Goal: Task Accomplishment & Management: Manage account settings

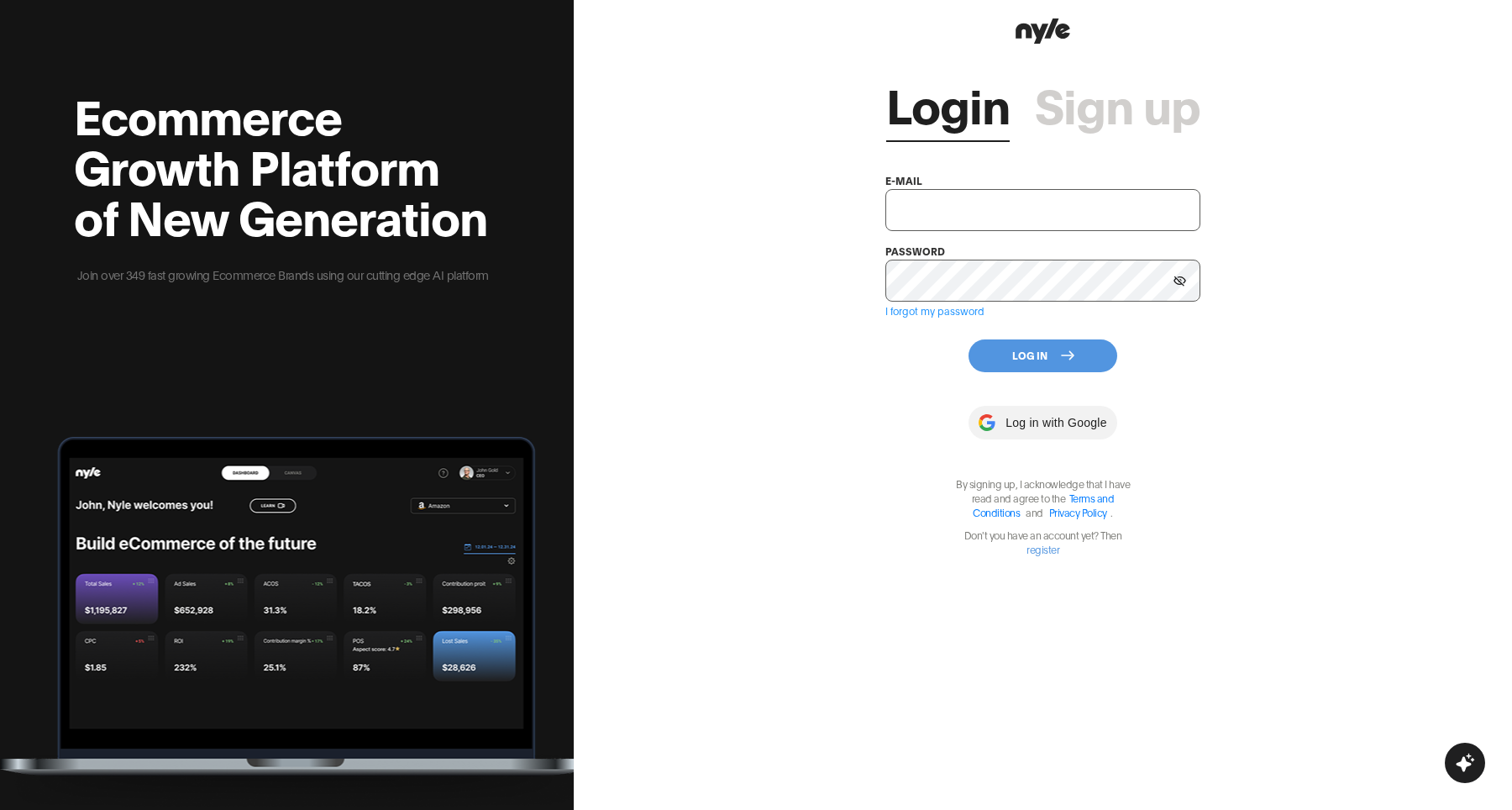
click at [1087, 121] on link "Sign up" at bounding box center [1117, 103] width 166 height 51
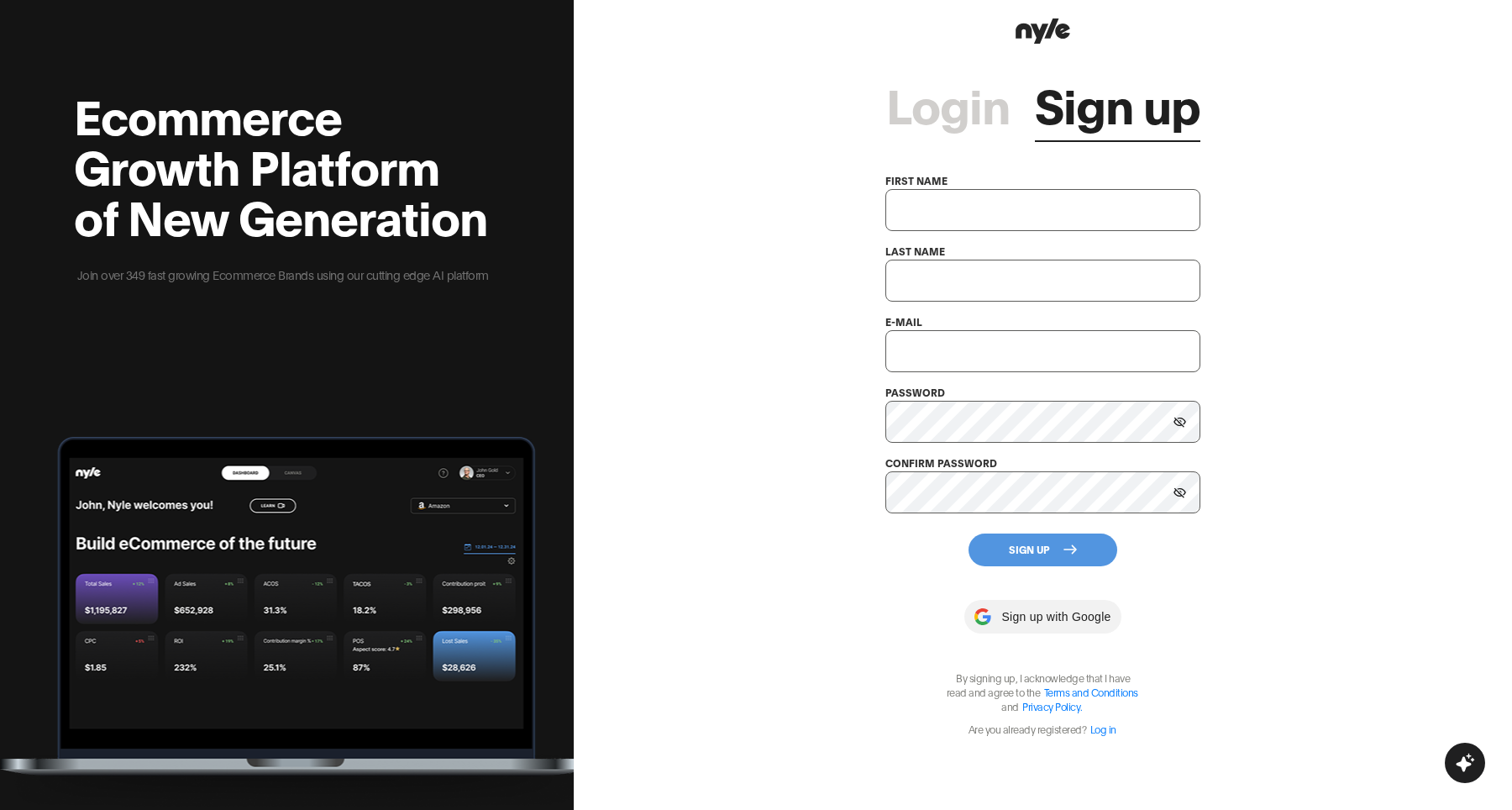
click at [1000, 212] on input "text" at bounding box center [1042, 209] width 315 height 42
type input "Olena"
click at [976, 297] on input "text" at bounding box center [1042, 280] width 315 height 42
type input "Nekoz"
click at [985, 345] on input "text" at bounding box center [1042, 350] width 315 height 42
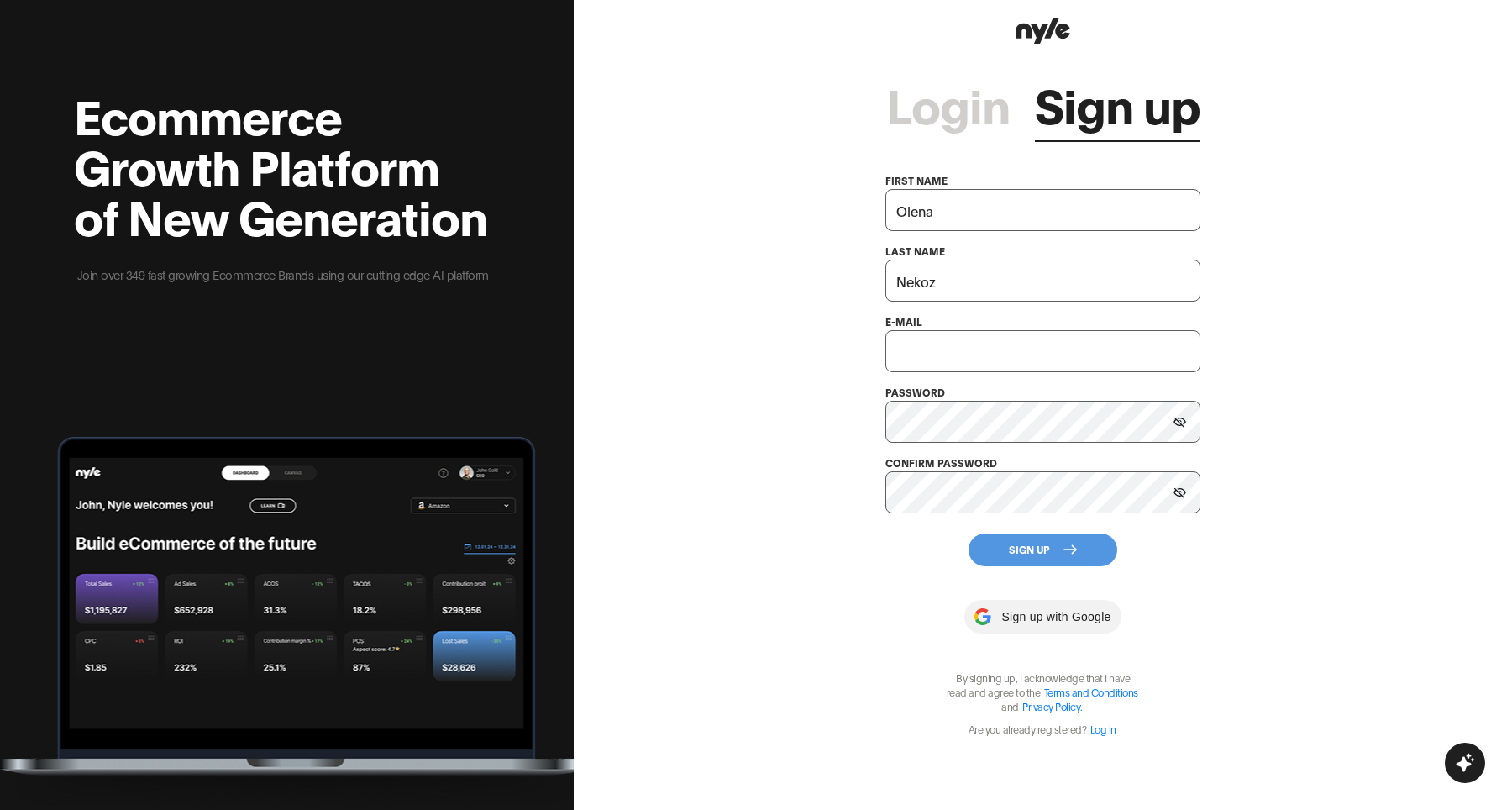
paste input "juliomanueldel@outlook.com"
type input "juliomanueldel@outlook.com"
click at [834, 563] on div "Login Sign up first name Olena last name Nekoz e-mail juliomanueldel@outlook.co…" at bounding box center [1042, 405] width 939 height 810
click at [1047, 546] on button "Sign Up" at bounding box center [1042, 549] width 149 height 32
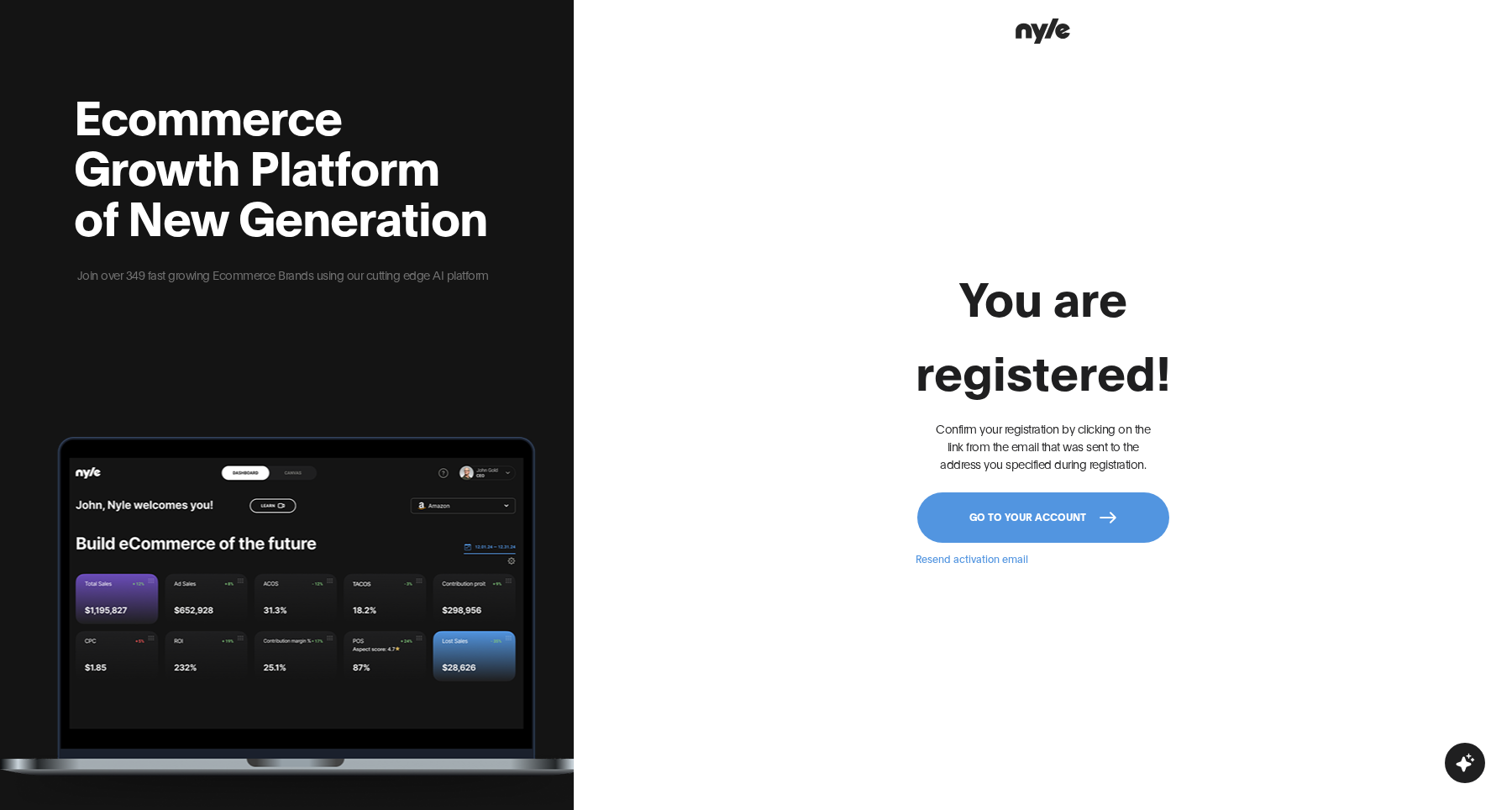
click at [1006, 525] on button "Go to your account" at bounding box center [1043, 517] width 252 height 51
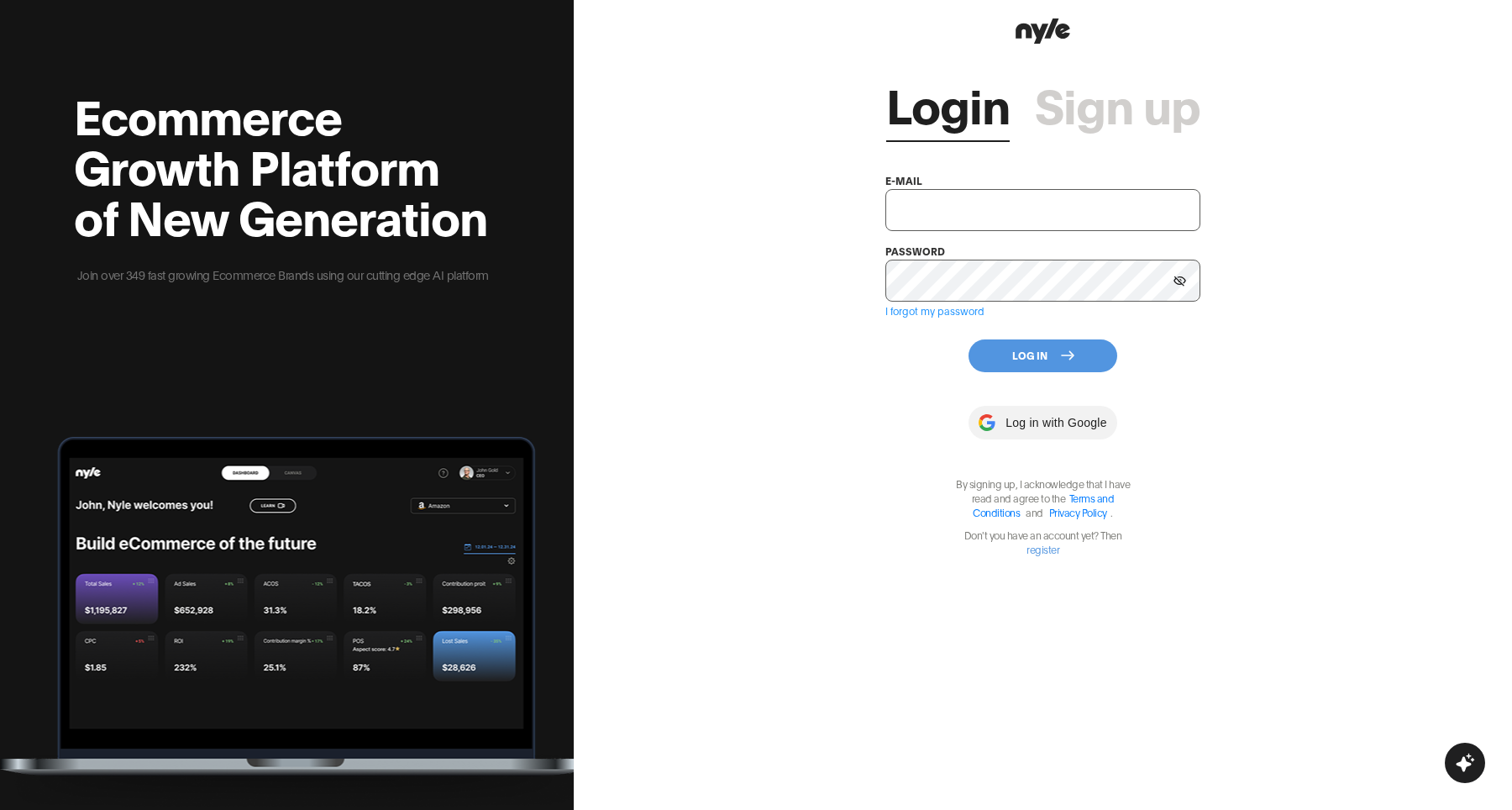
click at [995, 210] on input "text" at bounding box center [1042, 209] width 315 height 42
click at [958, 205] on input "text" at bounding box center [1042, 209] width 315 height 42
paste input "juliomanueldel@outlook.com"
type input "juliomanueldel@outlook.com"
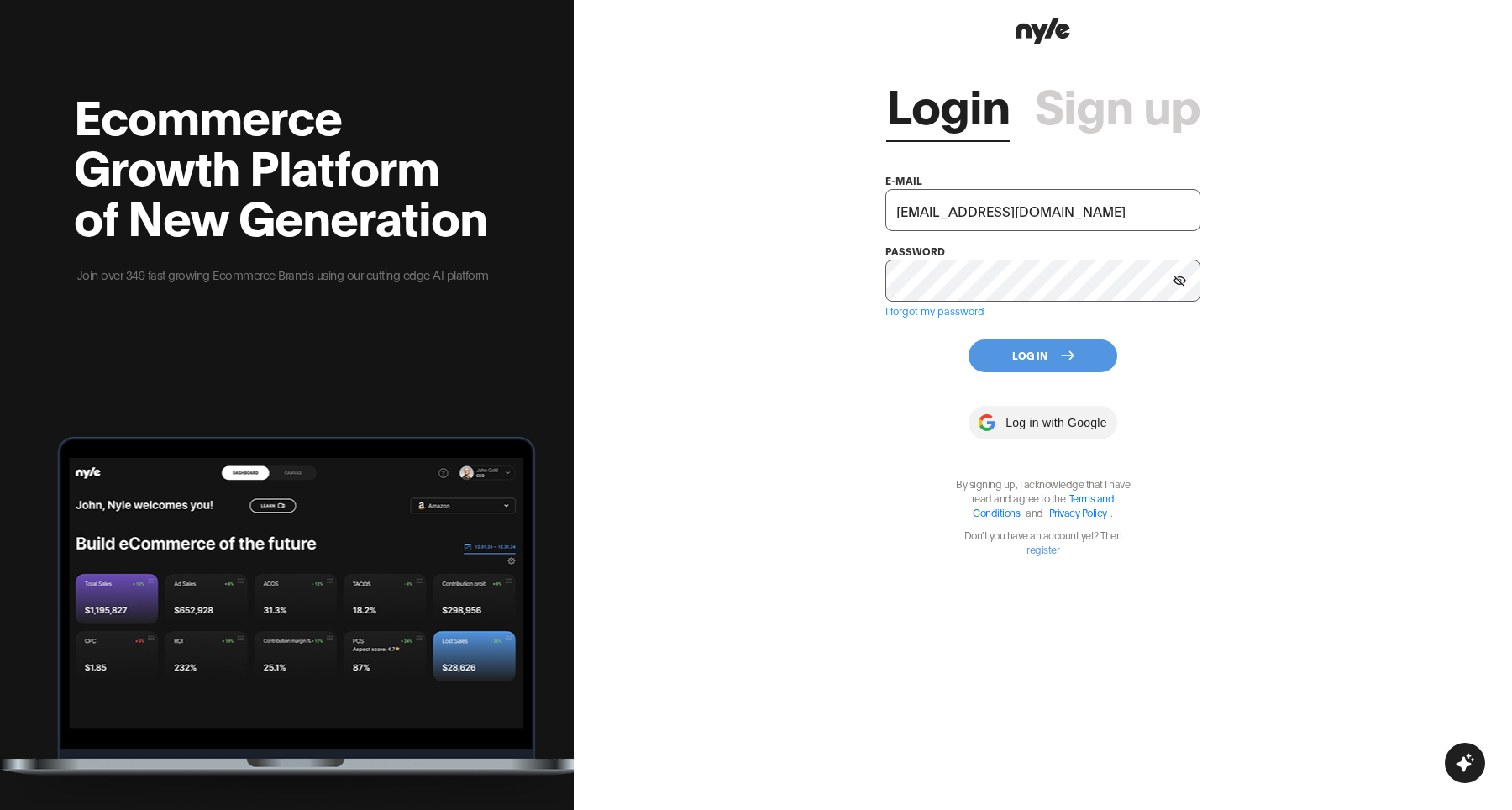
click at [1052, 350] on button "Log In" at bounding box center [1042, 355] width 149 height 32
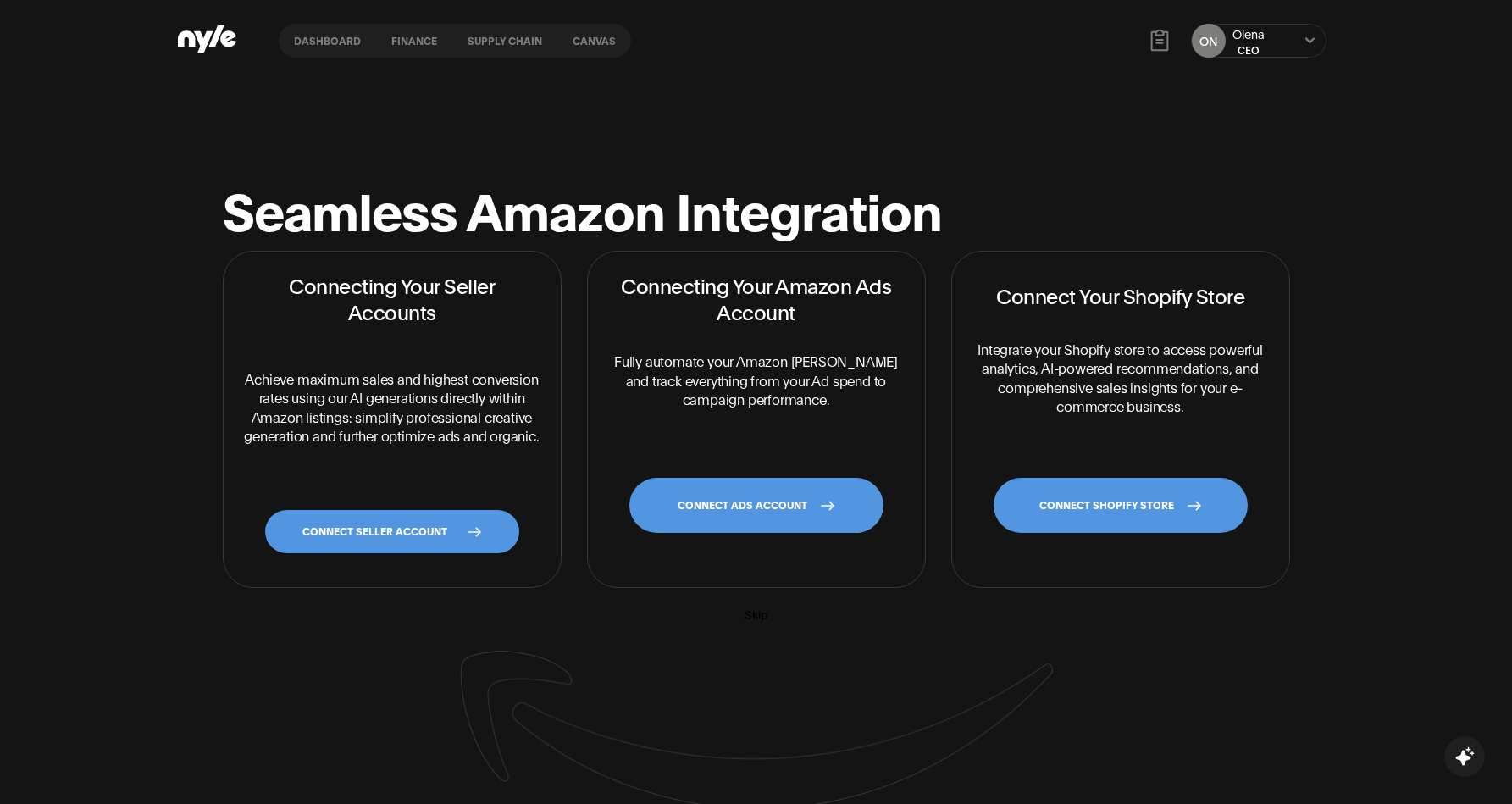
click at [379, 538] on link "CONNECT SELLER ACCOUNT" at bounding box center [392, 532] width 255 height 43
click at [458, 539] on link "CONNECT SELLER ACCOUNT" at bounding box center [392, 532] width 255 height 43
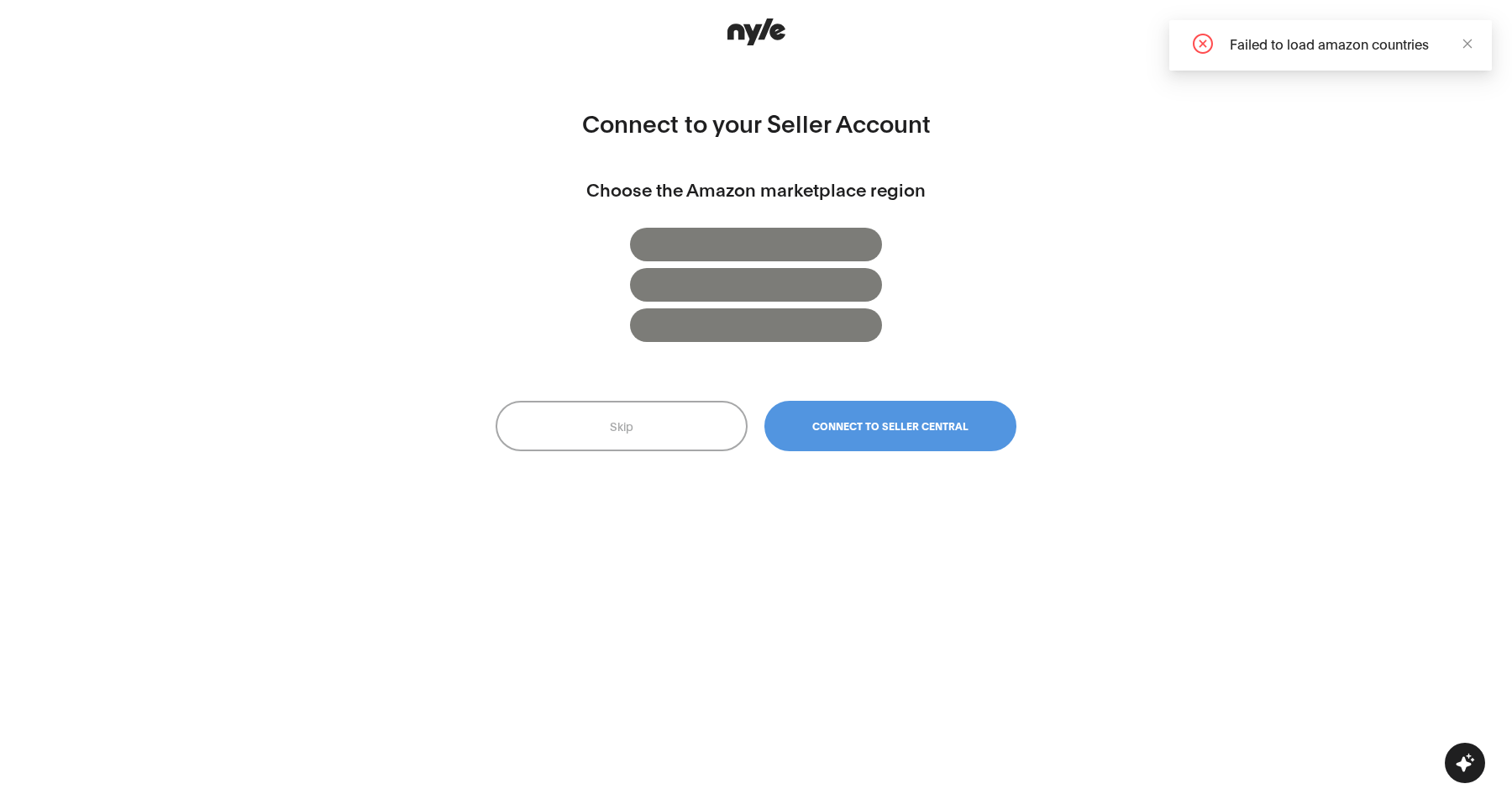
click at [826, 413] on button "Connect to Seller Central" at bounding box center [891, 425] width 252 height 51
click at [614, 430] on button "Skip" at bounding box center [621, 425] width 252 height 51
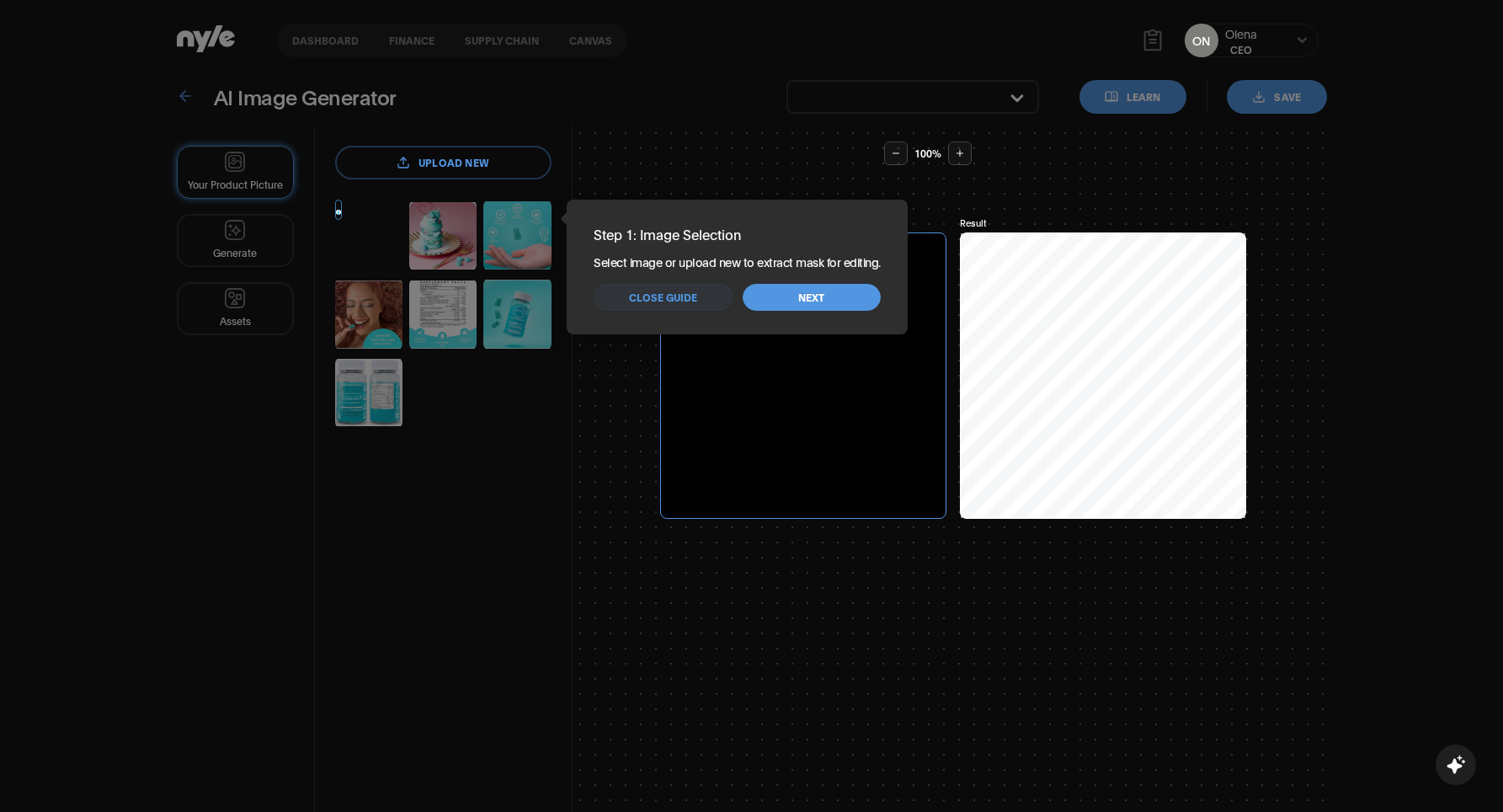
click at [676, 298] on span "Close guide" at bounding box center [664, 297] width 69 height 16
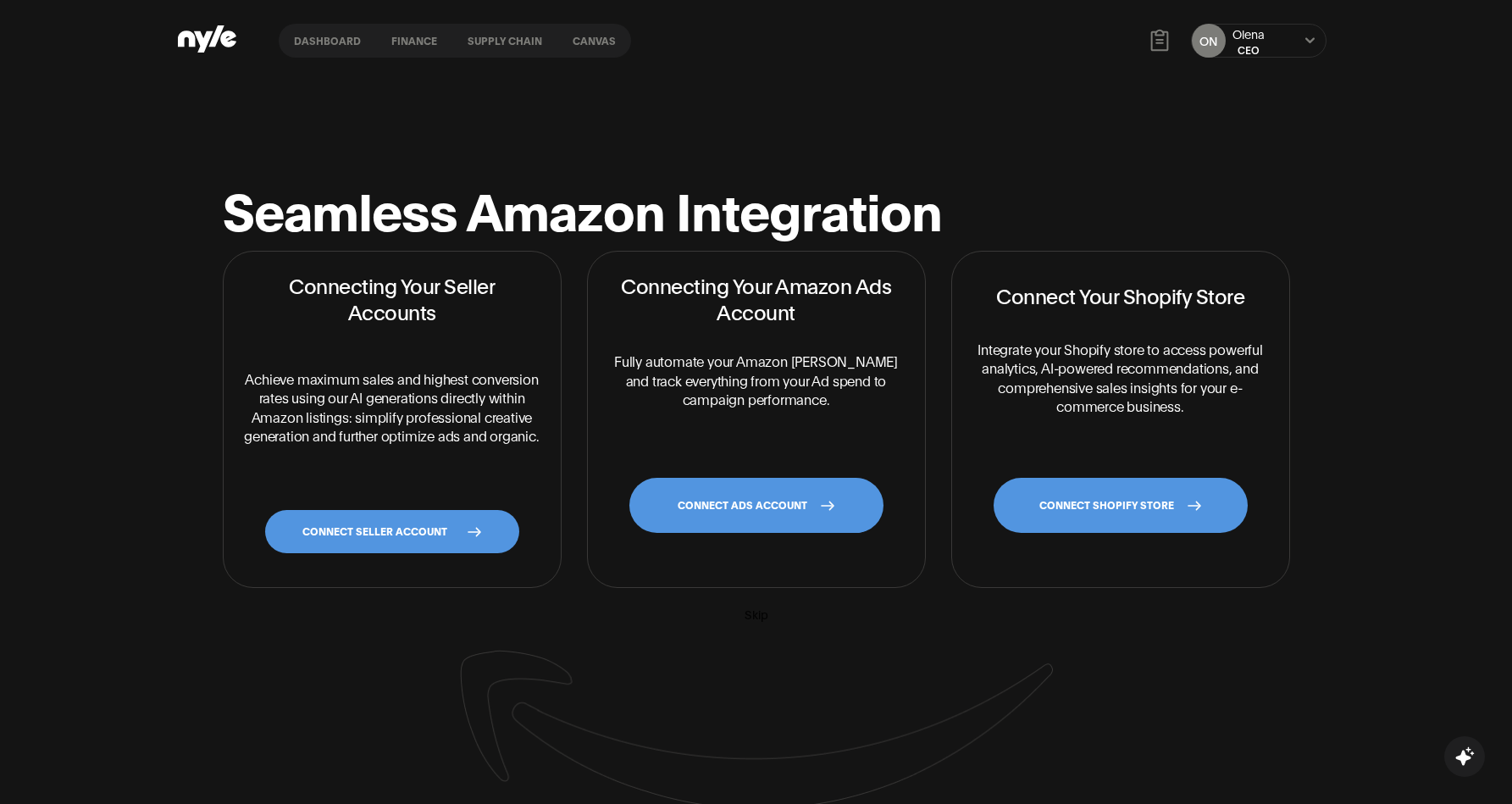
click at [402, 548] on link "CONNECT SELLER ACCOUNT" at bounding box center [392, 532] width 255 height 43
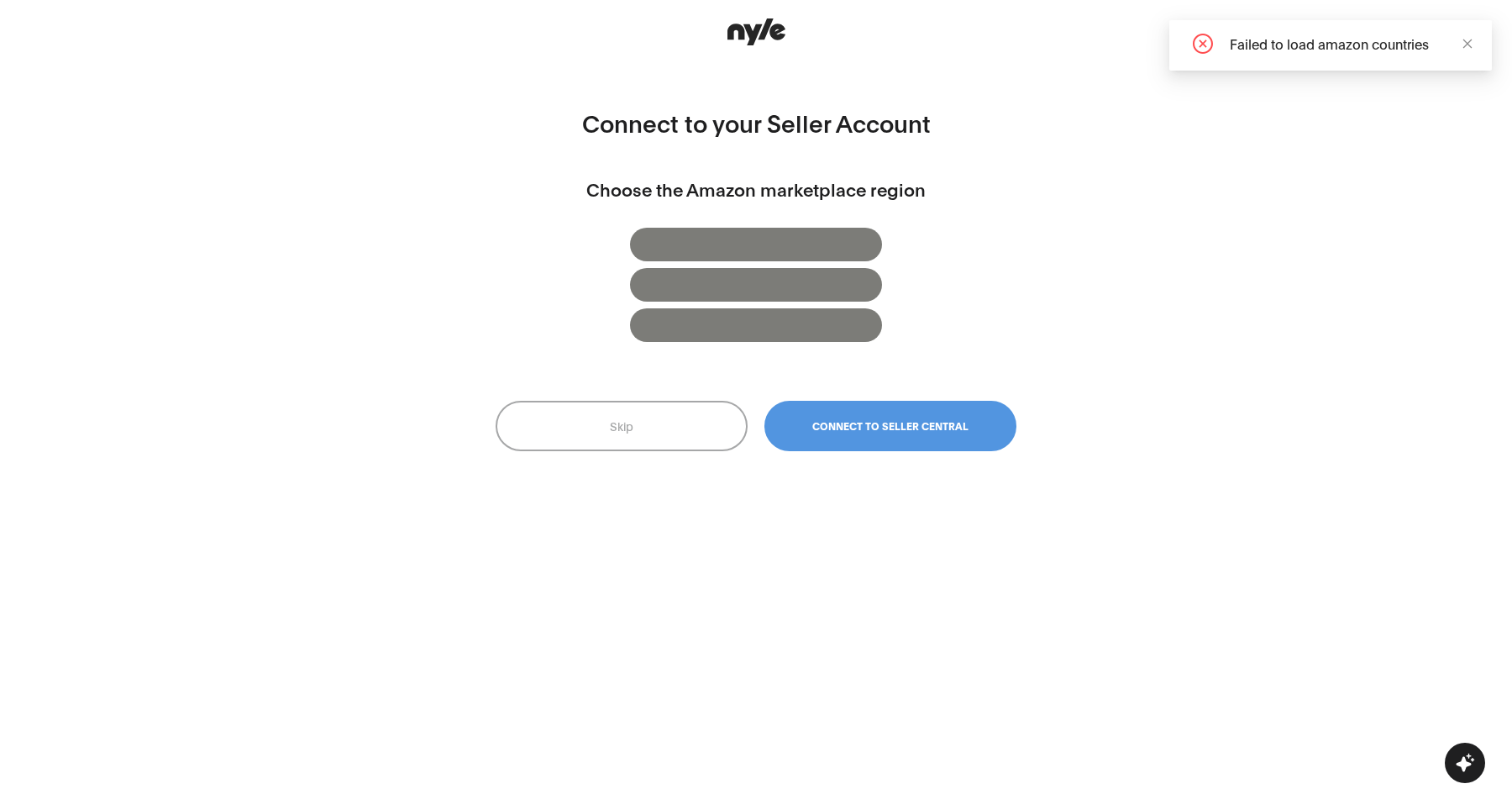
click at [891, 422] on span "Connect to Seller Central" at bounding box center [890, 425] width 156 height 12
click at [884, 420] on span "Connect to Seller Central" at bounding box center [890, 425] width 156 height 12
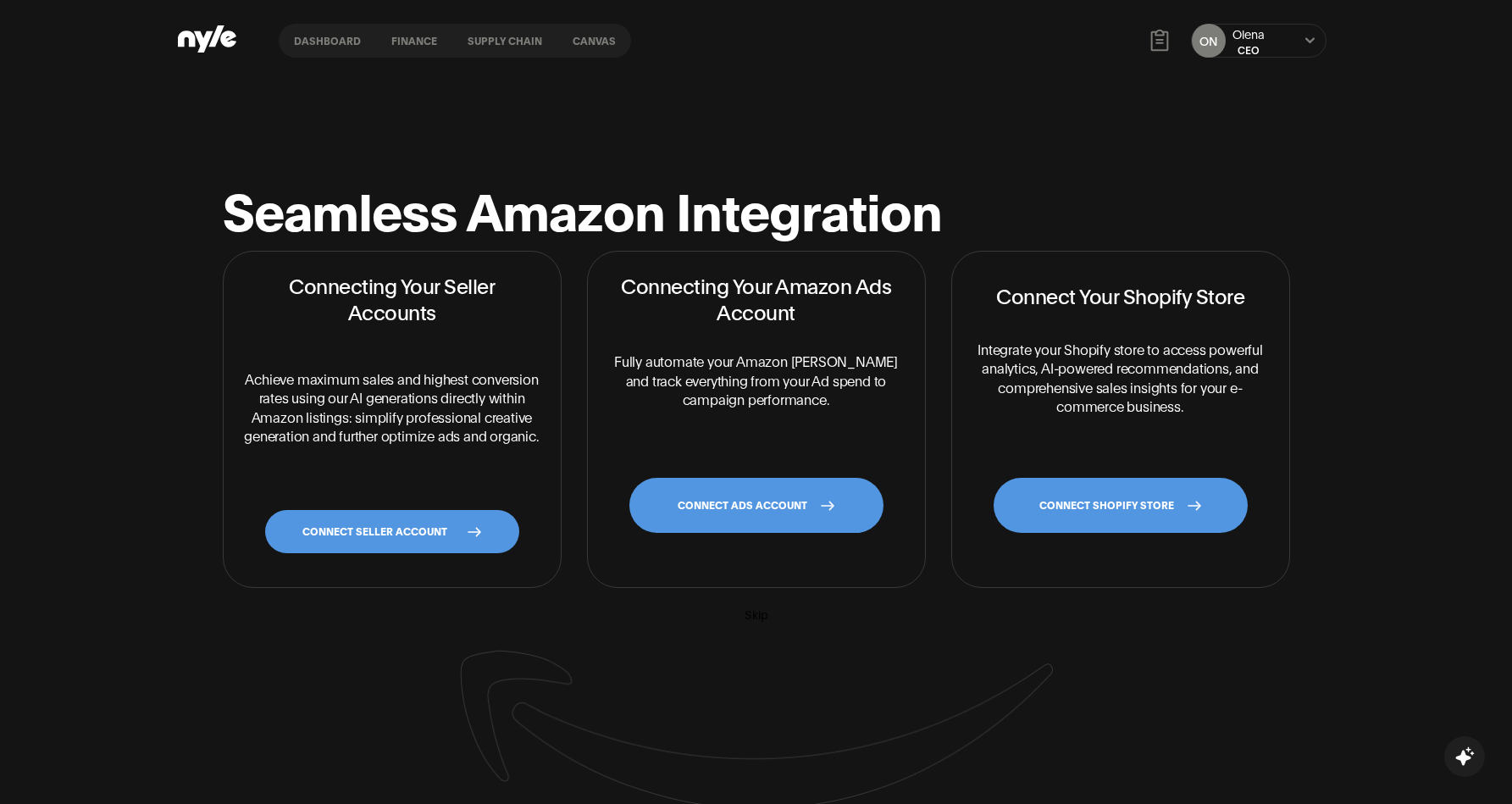
click at [374, 540] on link "CONNECT SELLER ACCOUNT" at bounding box center [392, 532] width 255 height 43
click at [364, 550] on link "CONNECT SELLER ACCOUNT" at bounding box center [392, 532] width 255 height 43
click at [750, 514] on link "CONNECT ADS ACCOUNT" at bounding box center [756, 505] width 255 height 55
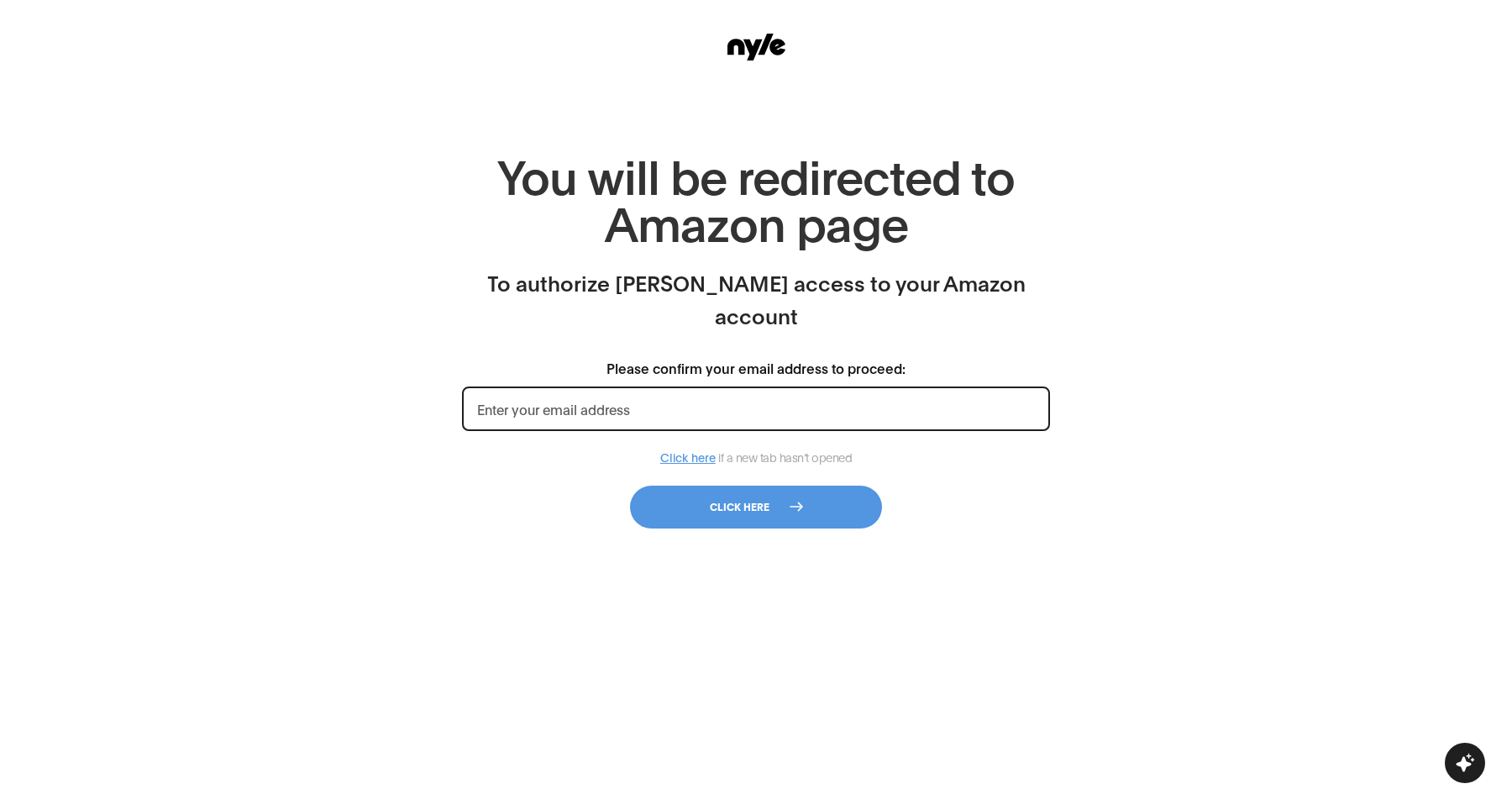
click at [644, 387] on input "Please confirm your email address to proceed:" at bounding box center [756, 409] width 588 height 44
click at [622, 387] on input "Please confirm your email address to proceed:" at bounding box center [756, 409] width 588 height 44
paste input "juliomanueldel@outlook.com"
click at [728, 387] on input "juliomanueldel@outlook.com" at bounding box center [756, 409] width 588 height 44
paste input "juliomanueldel@outlook.com"
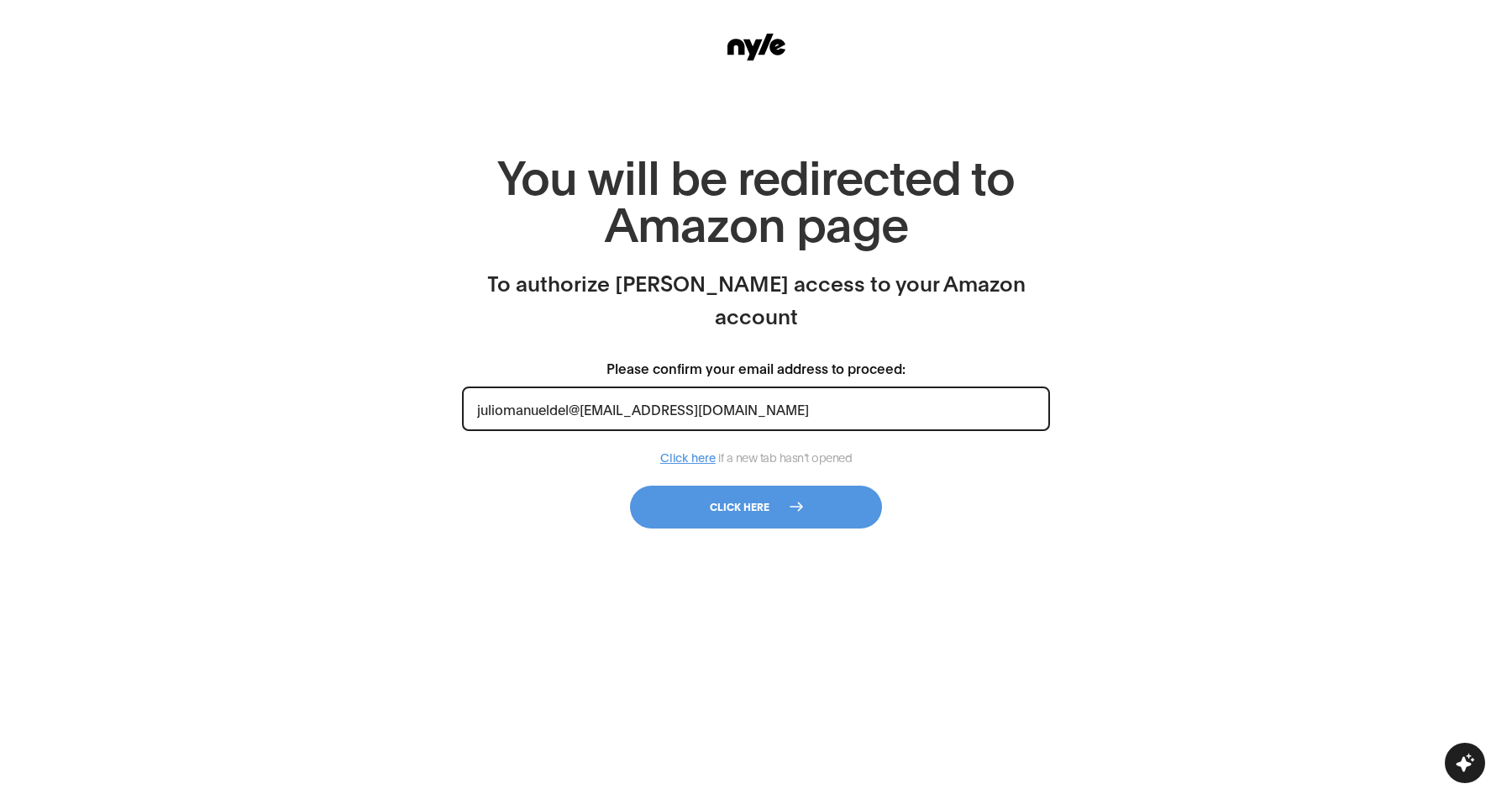
paste input "email"
type input "juliomanueldel@outlook.com"
click at [738, 485] on button "Click here" at bounding box center [756, 507] width 252 height 43
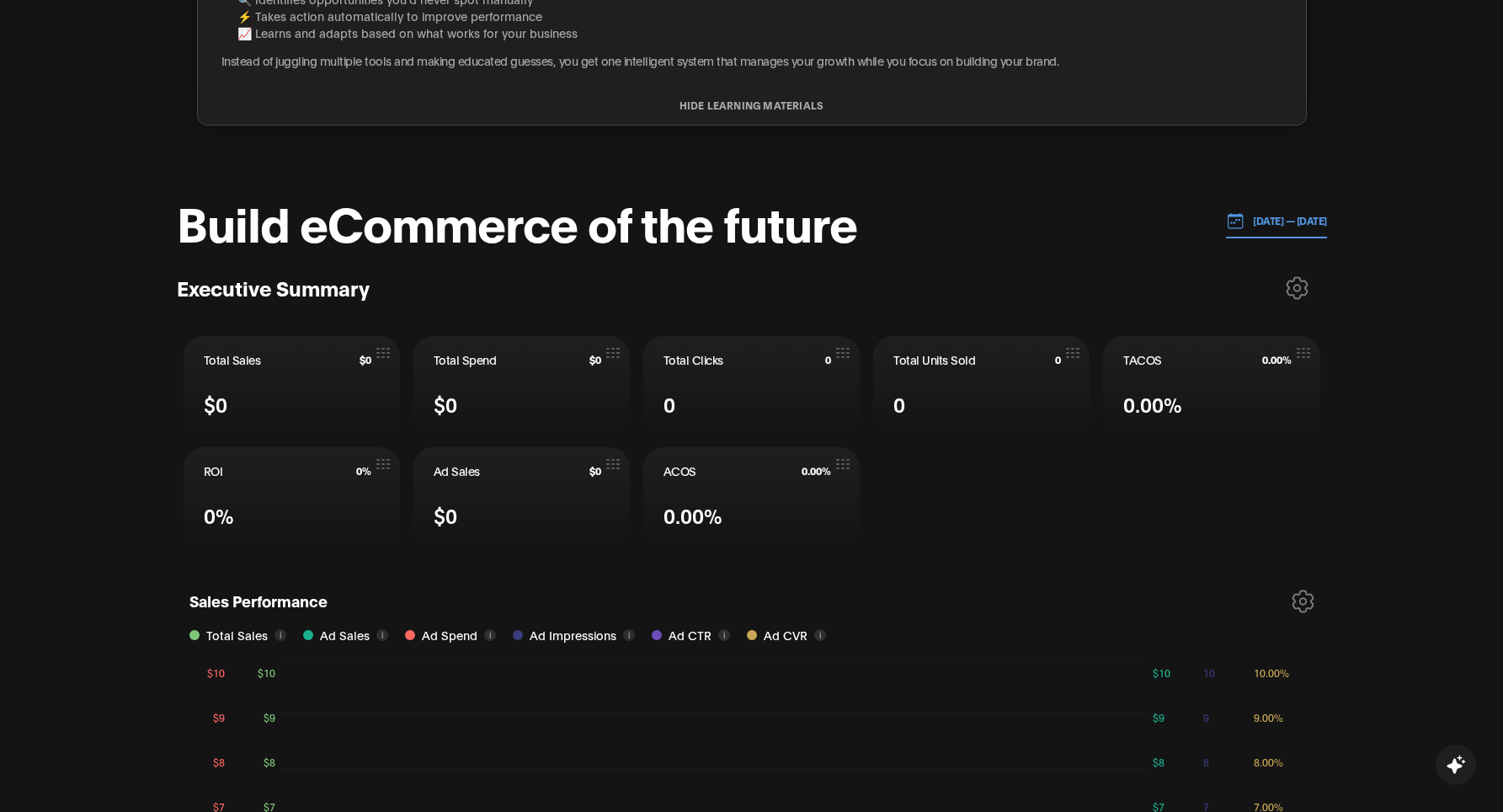
scroll to position [882, 0]
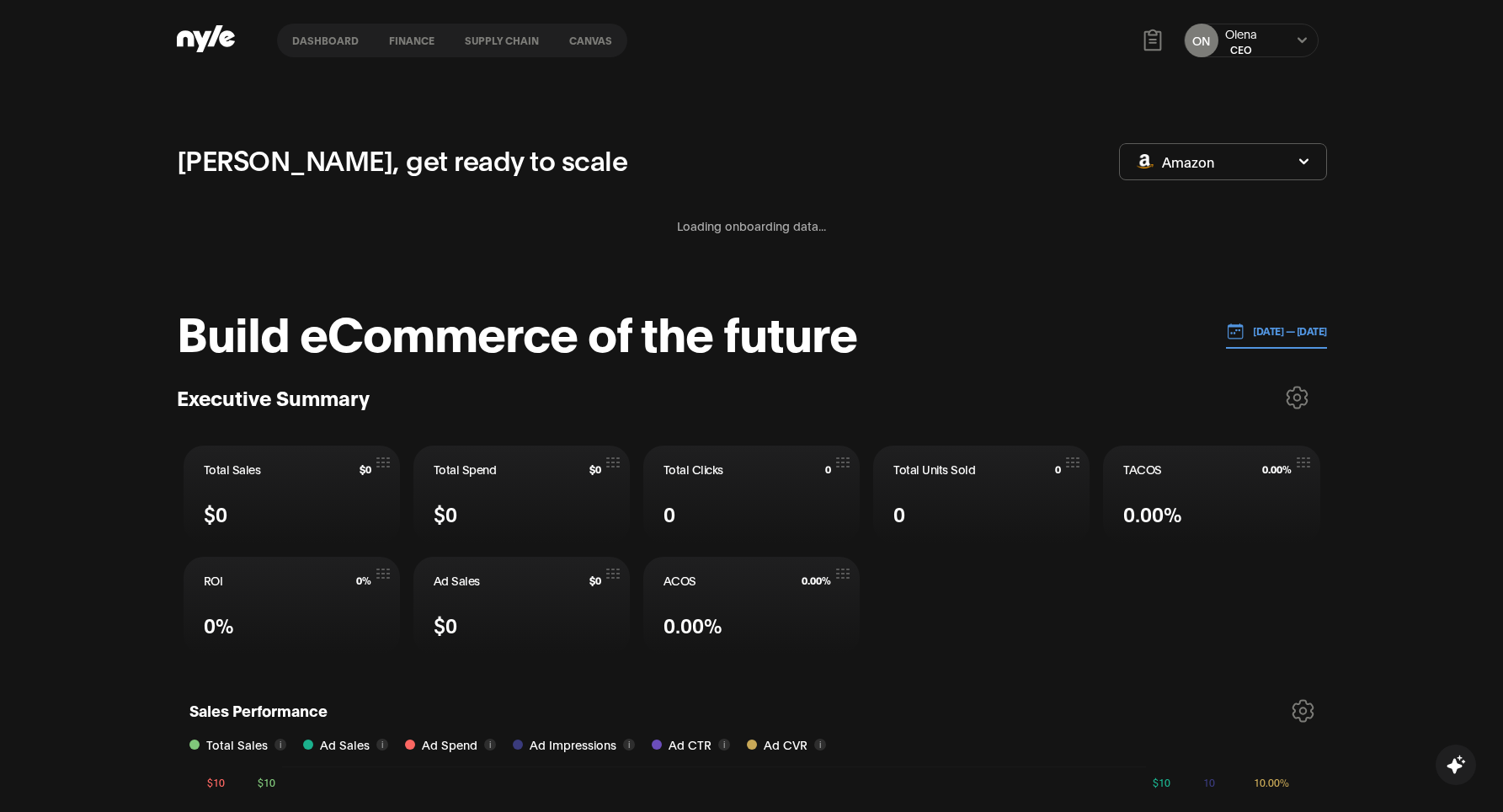
click at [1272, 28] on div "ON Olena CEO" at bounding box center [1251, 40] width 134 height 33
click at [1301, 39] on icon at bounding box center [1303, 40] width 9 height 6
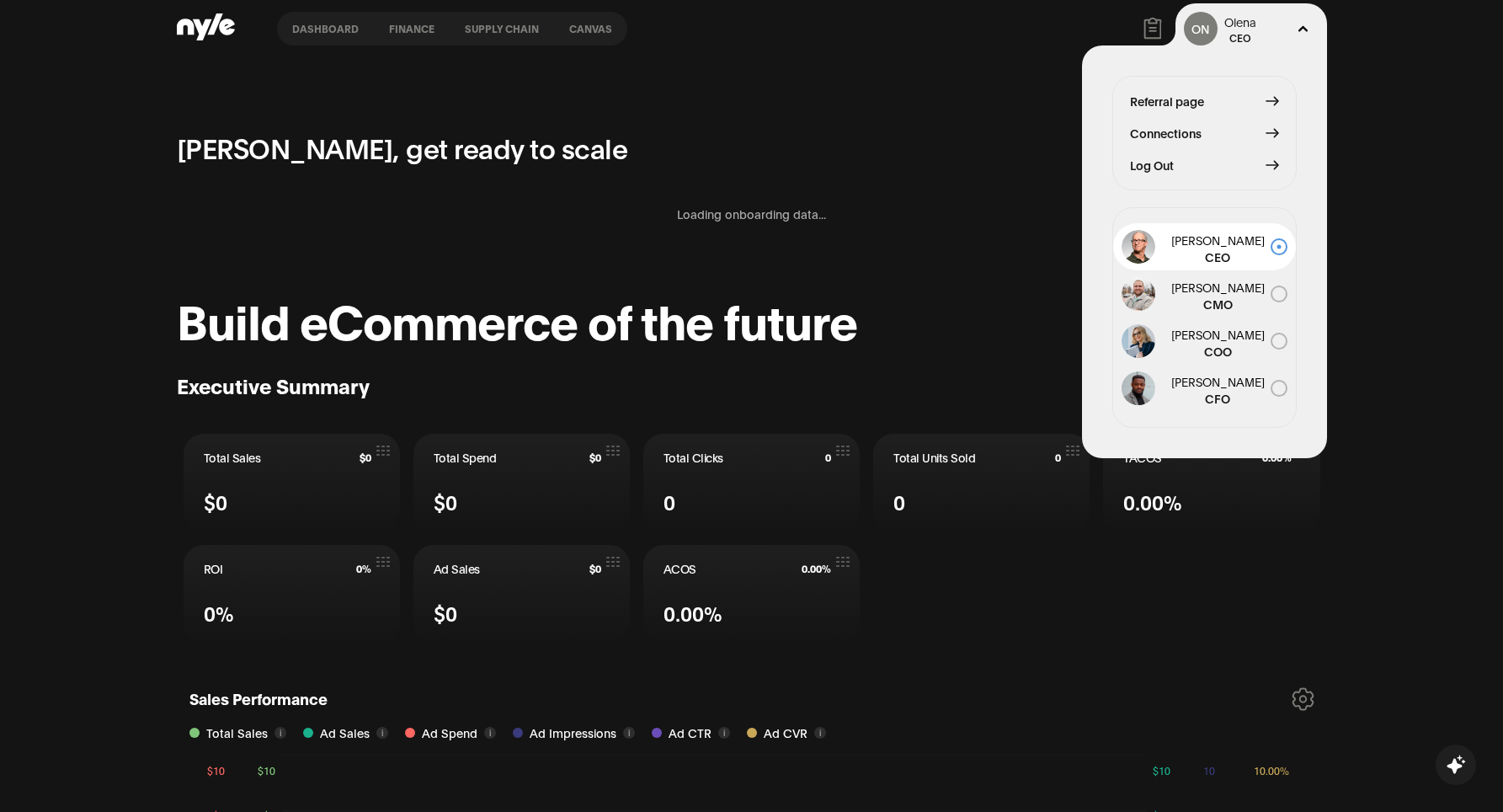
scroll to position [27, 0]
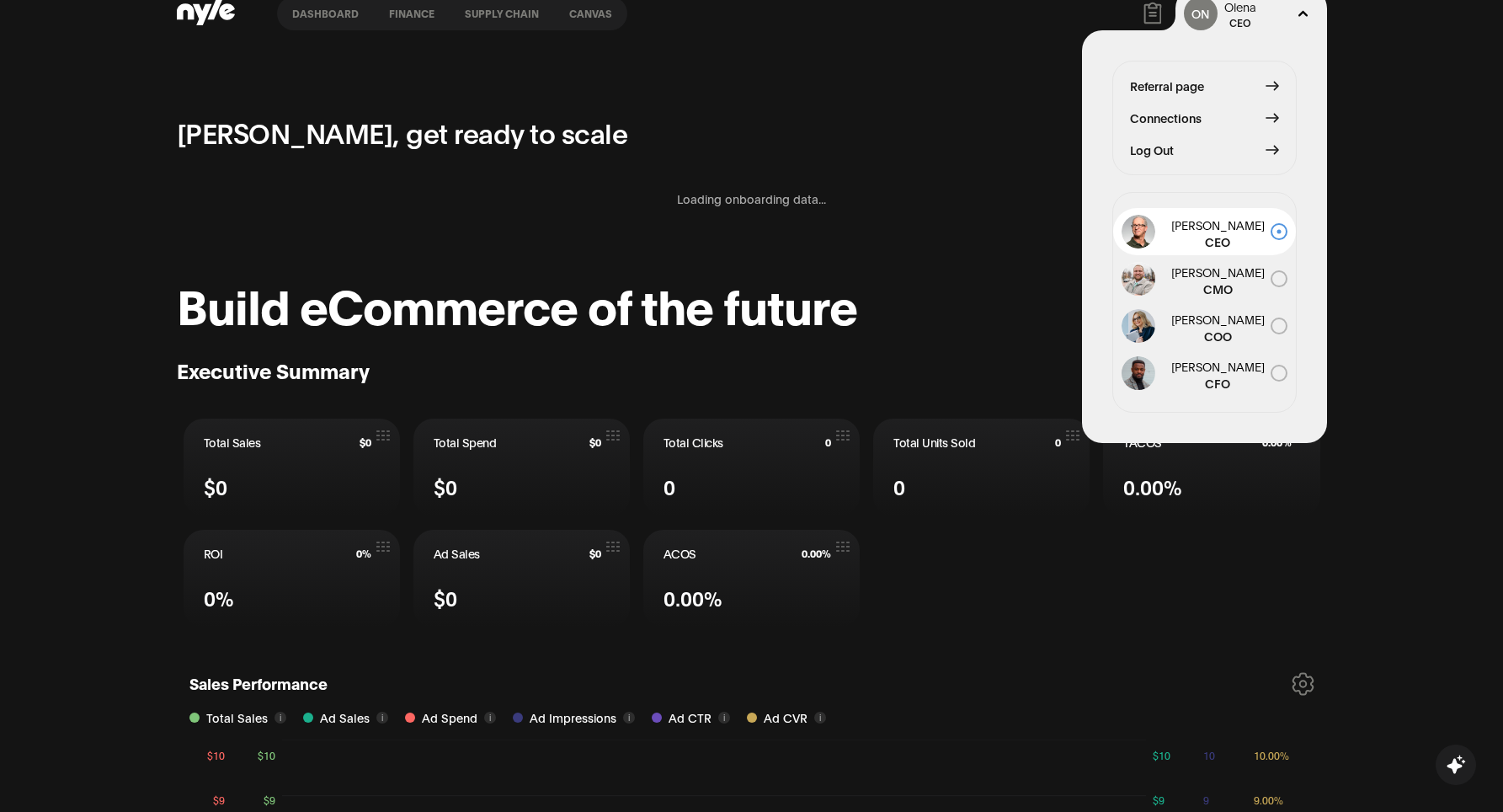
click at [980, 305] on header "Build eCommerce of the future [DATE] — [DATE]" at bounding box center [752, 304] width 1151 height 51
